Goal: Find specific page/section: Find specific page/section

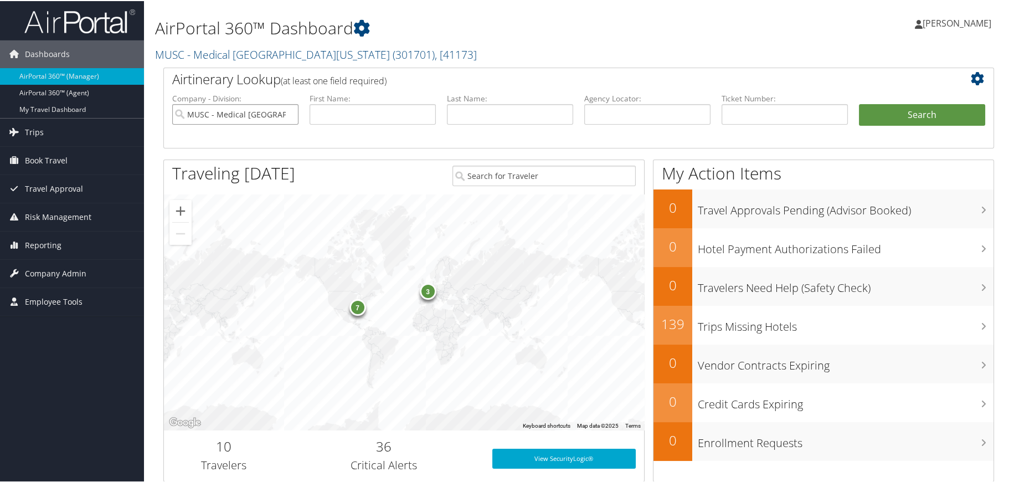
click at [287, 114] on input "MUSC - Medical [GEOGRAPHIC_DATA][US_STATE]" at bounding box center [235, 113] width 126 height 20
click at [278, 114] on input "search" at bounding box center [235, 113] width 126 height 20
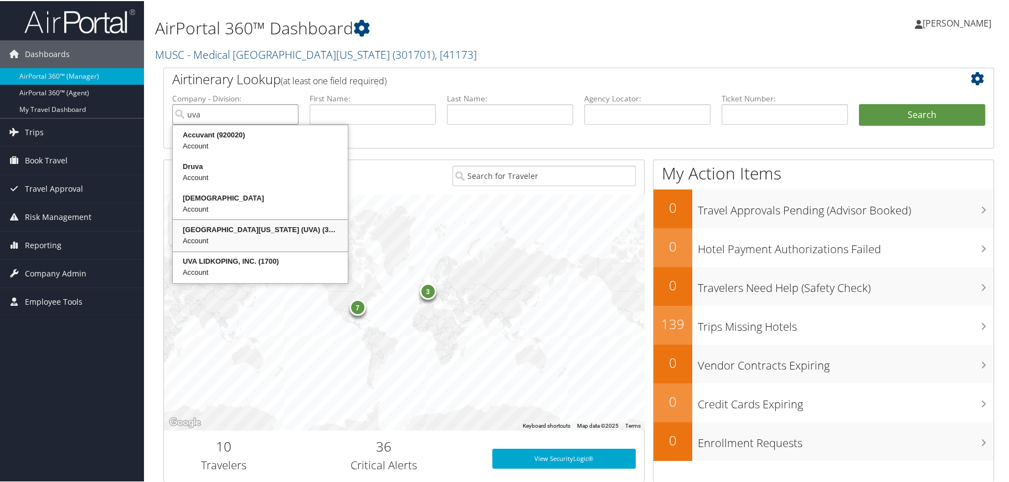
click at [218, 224] on div "University of Virginia (UVA) (301062)" at bounding box center [260, 228] width 172 height 11
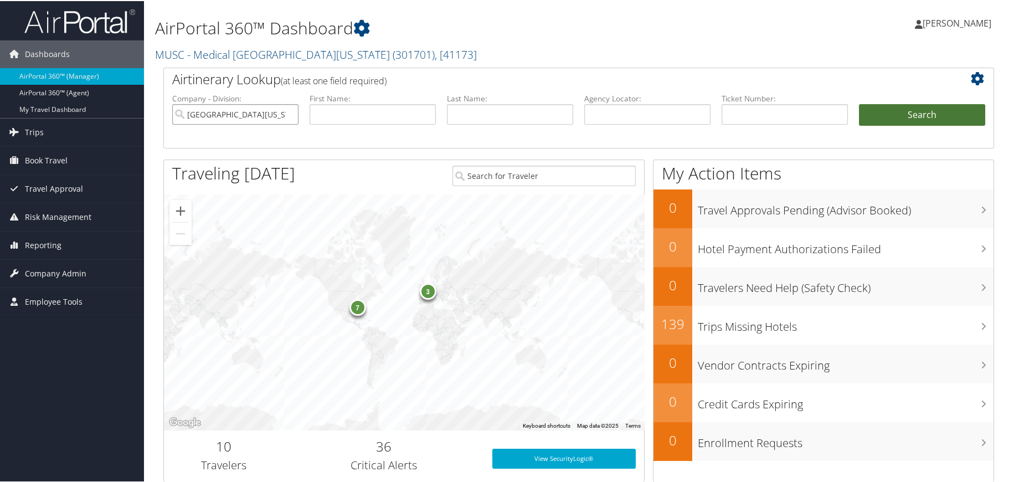
type input "[GEOGRAPHIC_DATA][US_STATE] (UVA)"
click at [903, 114] on button "Search" at bounding box center [922, 114] width 126 height 22
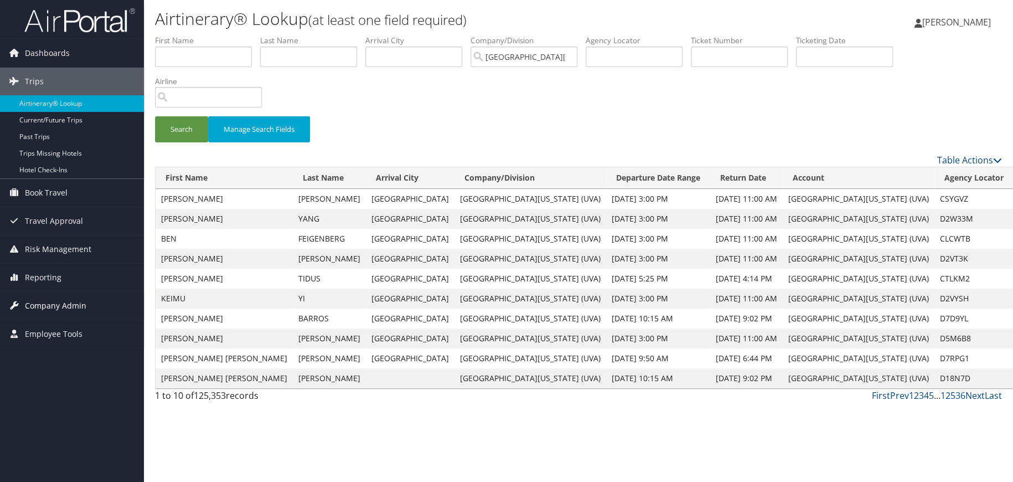
click at [66, 308] on span "Company Admin" at bounding box center [55, 306] width 61 height 28
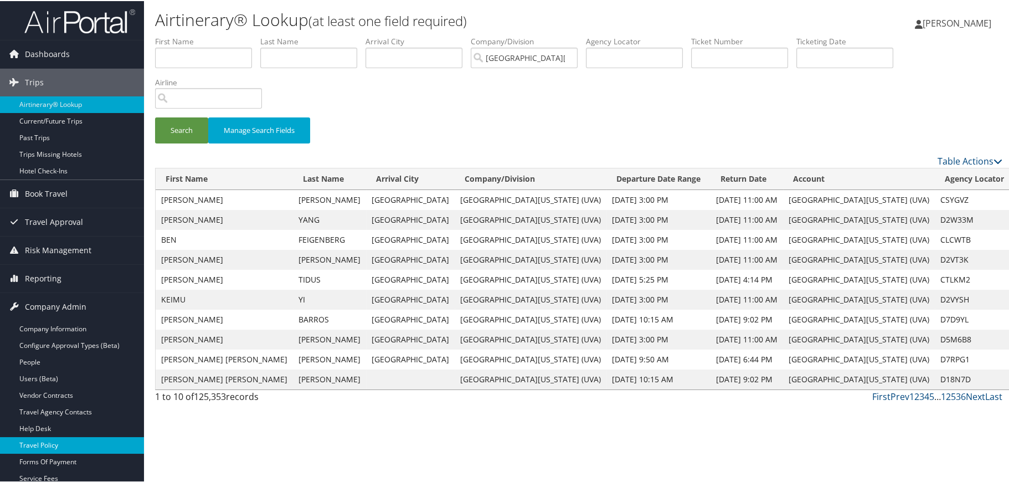
click at [47, 444] on link "Travel Policy" at bounding box center [72, 444] width 144 height 17
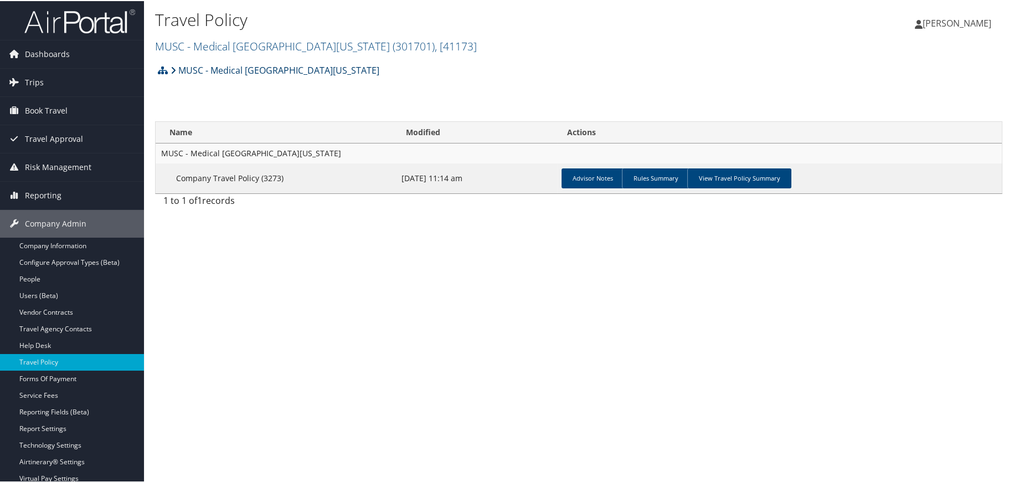
click at [332, 71] on link "MUSC - Medical [GEOGRAPHIC_DATA][US_STATE]" at bounding box center [275, 69] width 209 height 22
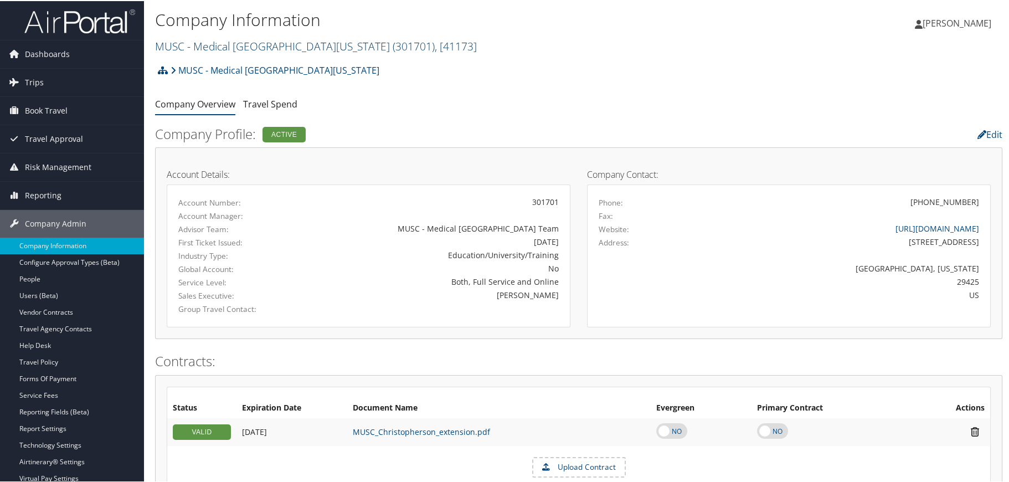
click at [306, 45] on link "MUSC - [GEOGRAPHIC_DATA][US_STATE] ( 301701 ) , [ 41173 ]" at bounding box center [316, 45] width 322 height 15
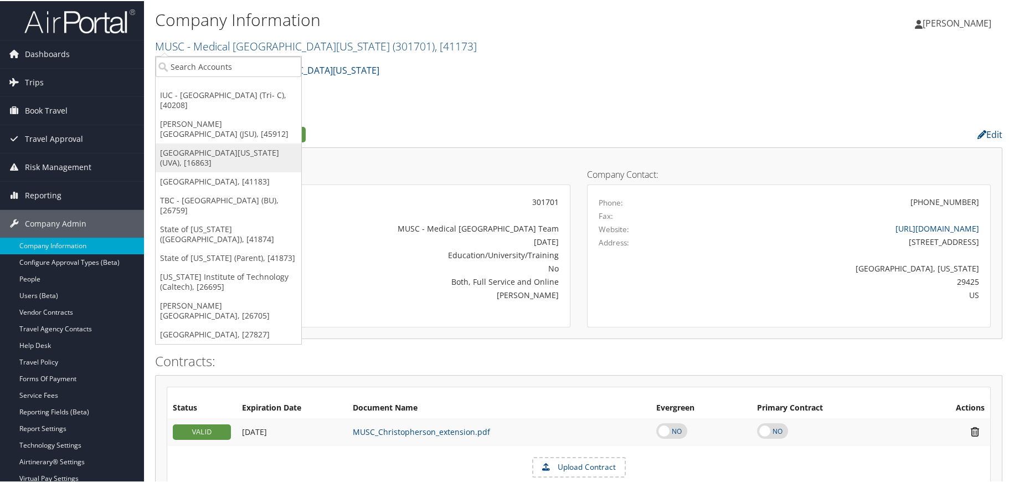
click at [233, 143] on link "[GEOGRAPHIC_DATA][US_STATE] (UVA), [16863]" at bounding box center [229, 156] width 146 height 29
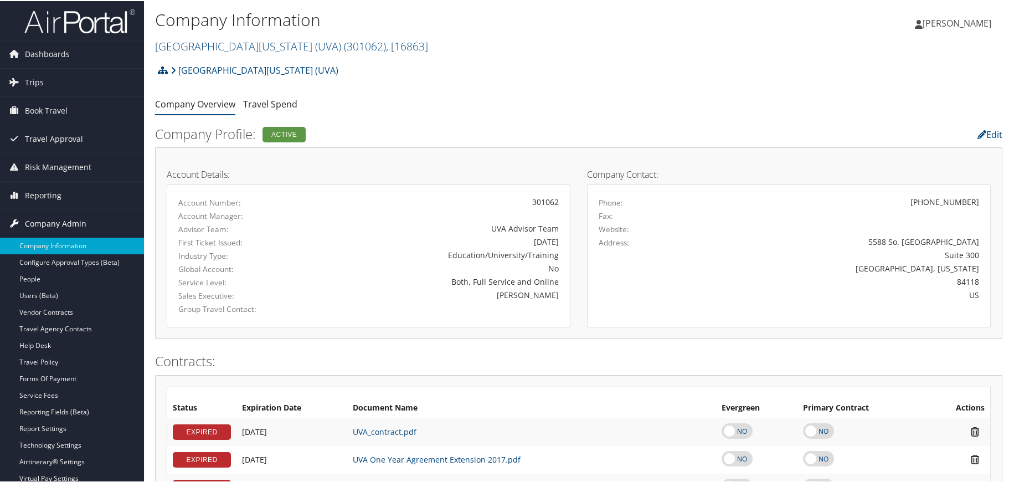
click at [49, 225] on span "Company Admin" at bounding box center [55, 223] width 61 height 28
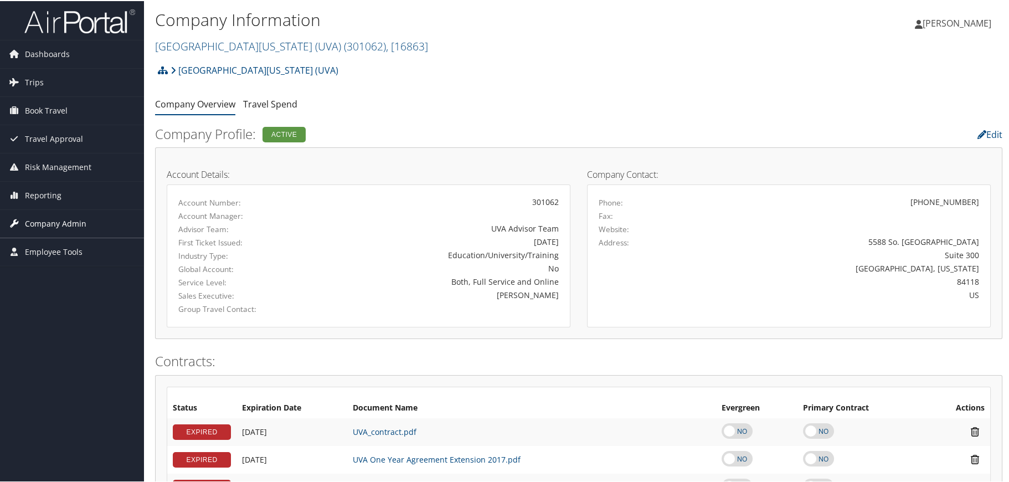
click at [49, 225] on span "Company Admin" at bounding box center [55, 223] width 61 height 28
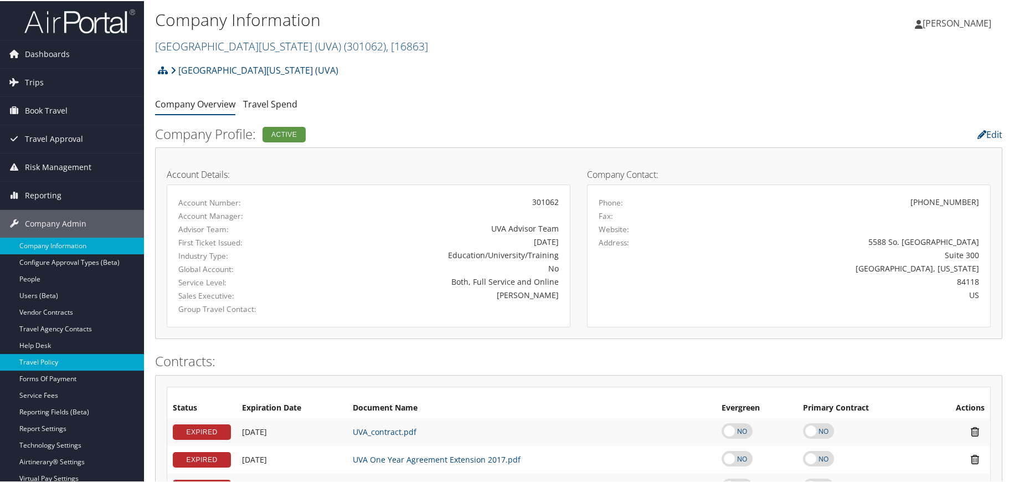
click at [56, 357] on link "Travel Policy" at bounding box center [72, 361] width 144 height 17
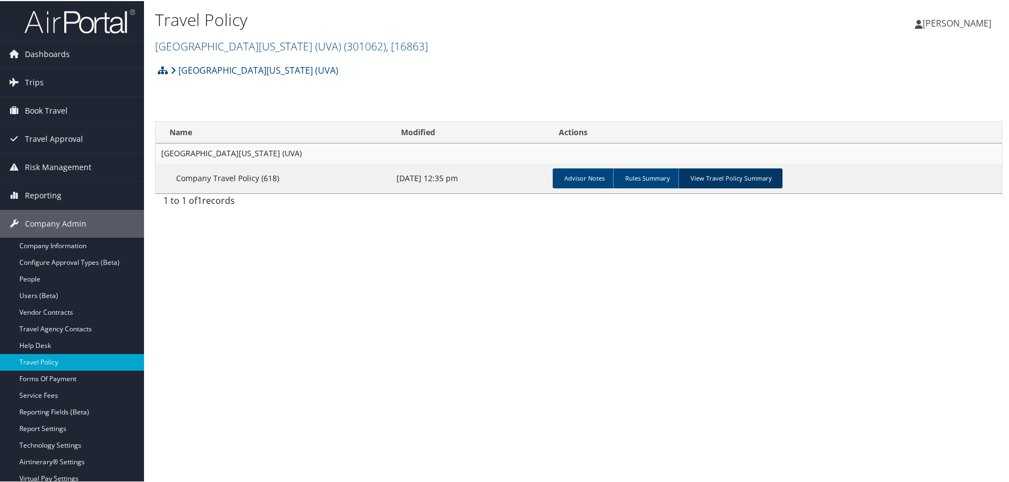
click at [719, 169] on link "View Travel Policy Summary" at bounding box center [730, 177] width 104 height 20
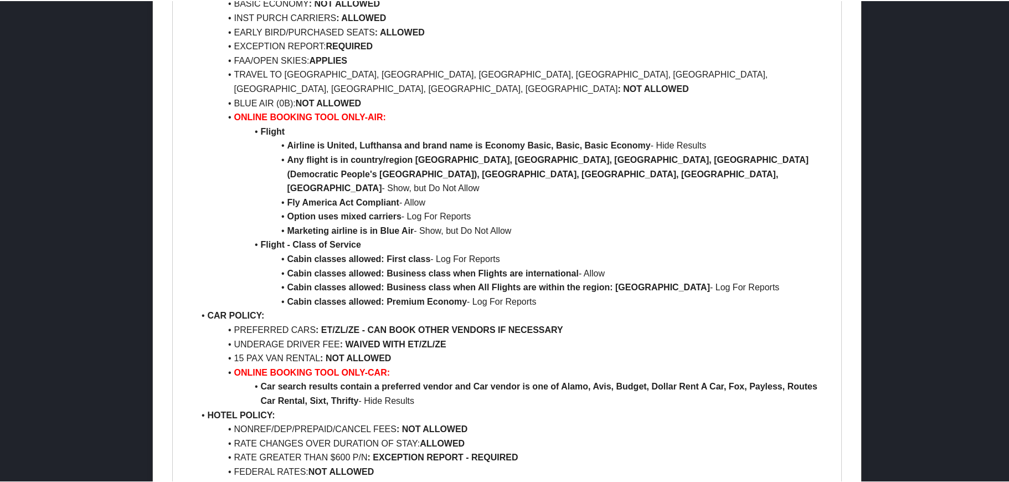
scroll to position [609, 0]
